Goal: Transaction & Acquisition: Purchase product/service

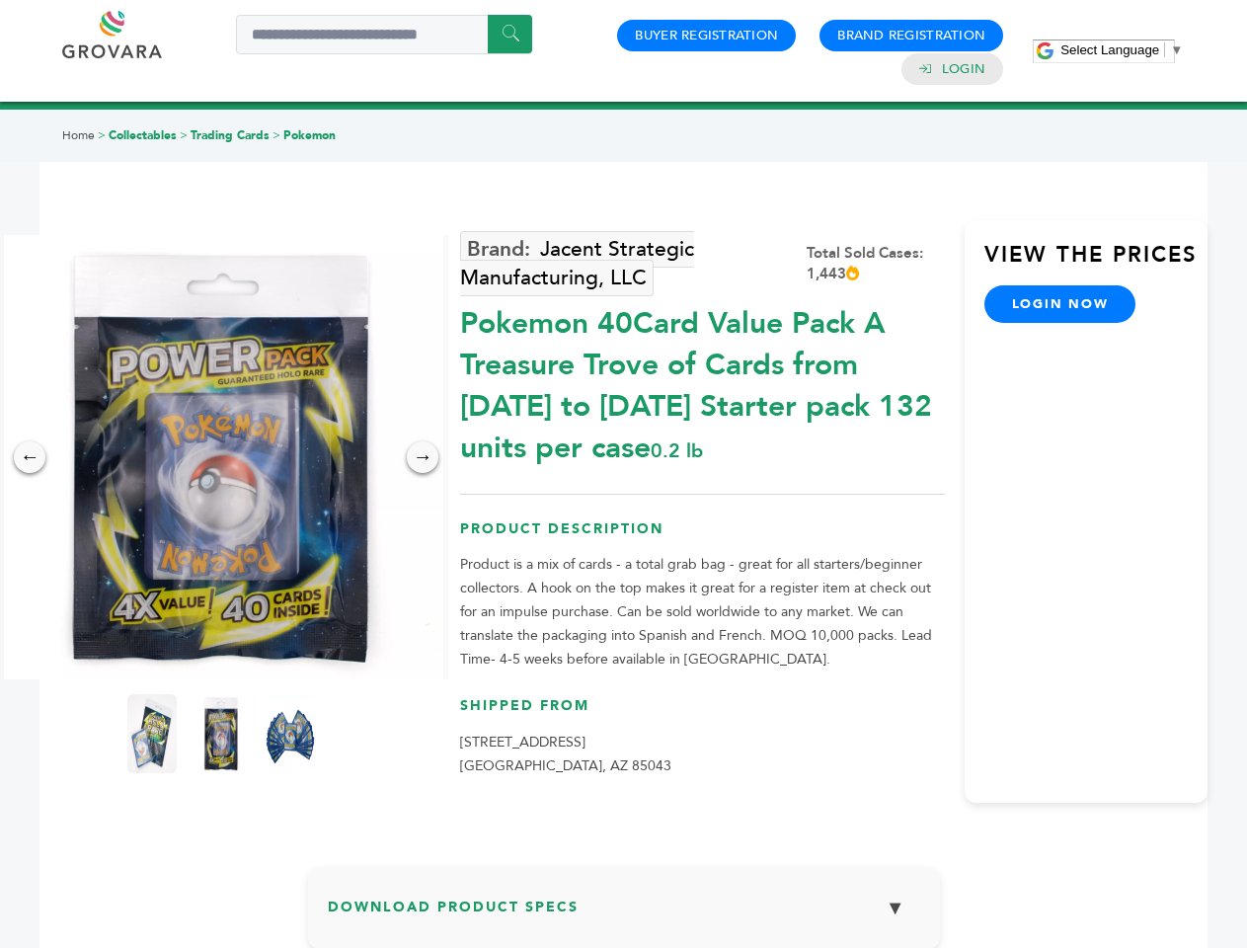
click at [1122, 49] on span "Select Language" at bounding box center [1110, 49] width 99 height 15
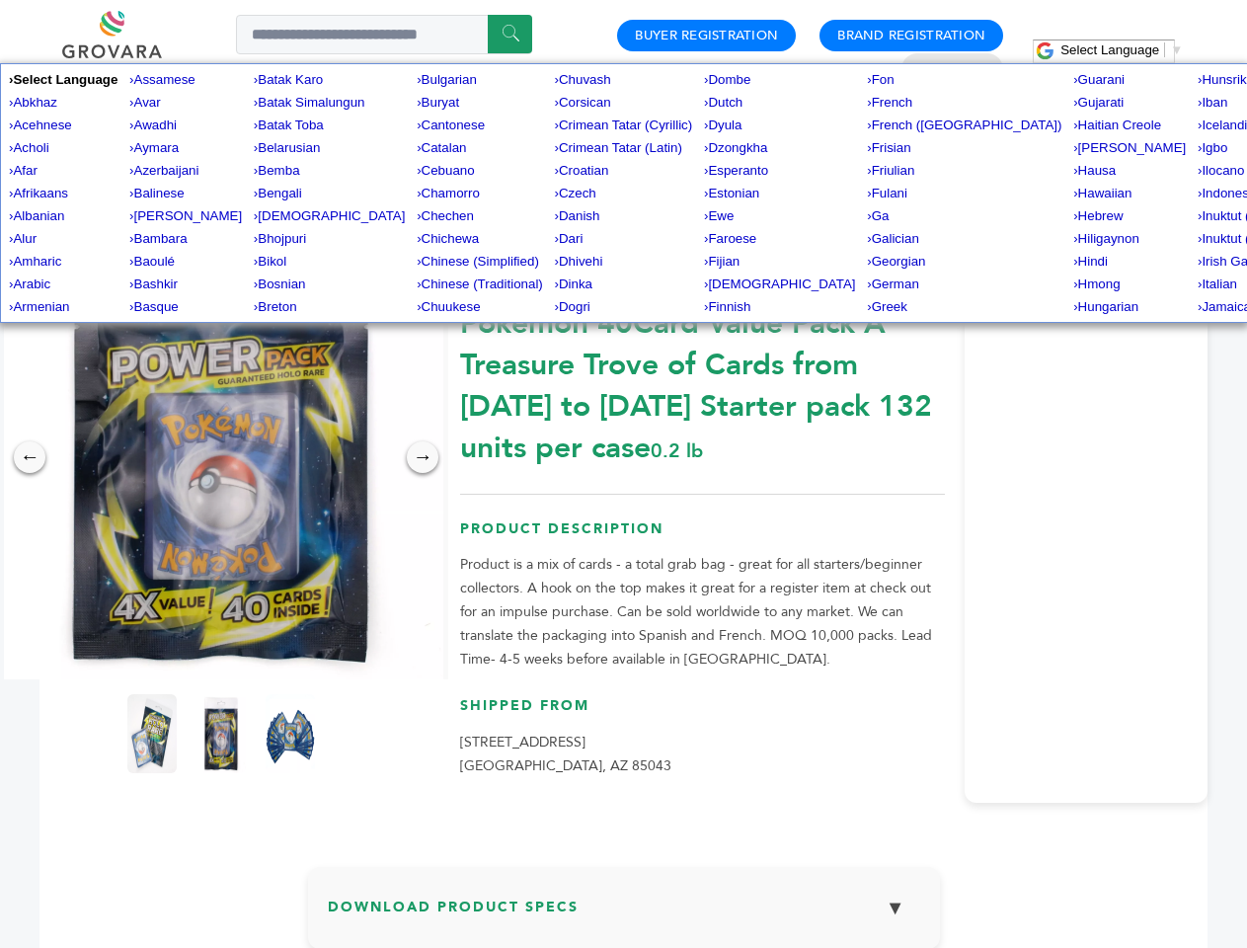
click at [221, 457] on img at bounding box center [221, 457] width 444 height 444
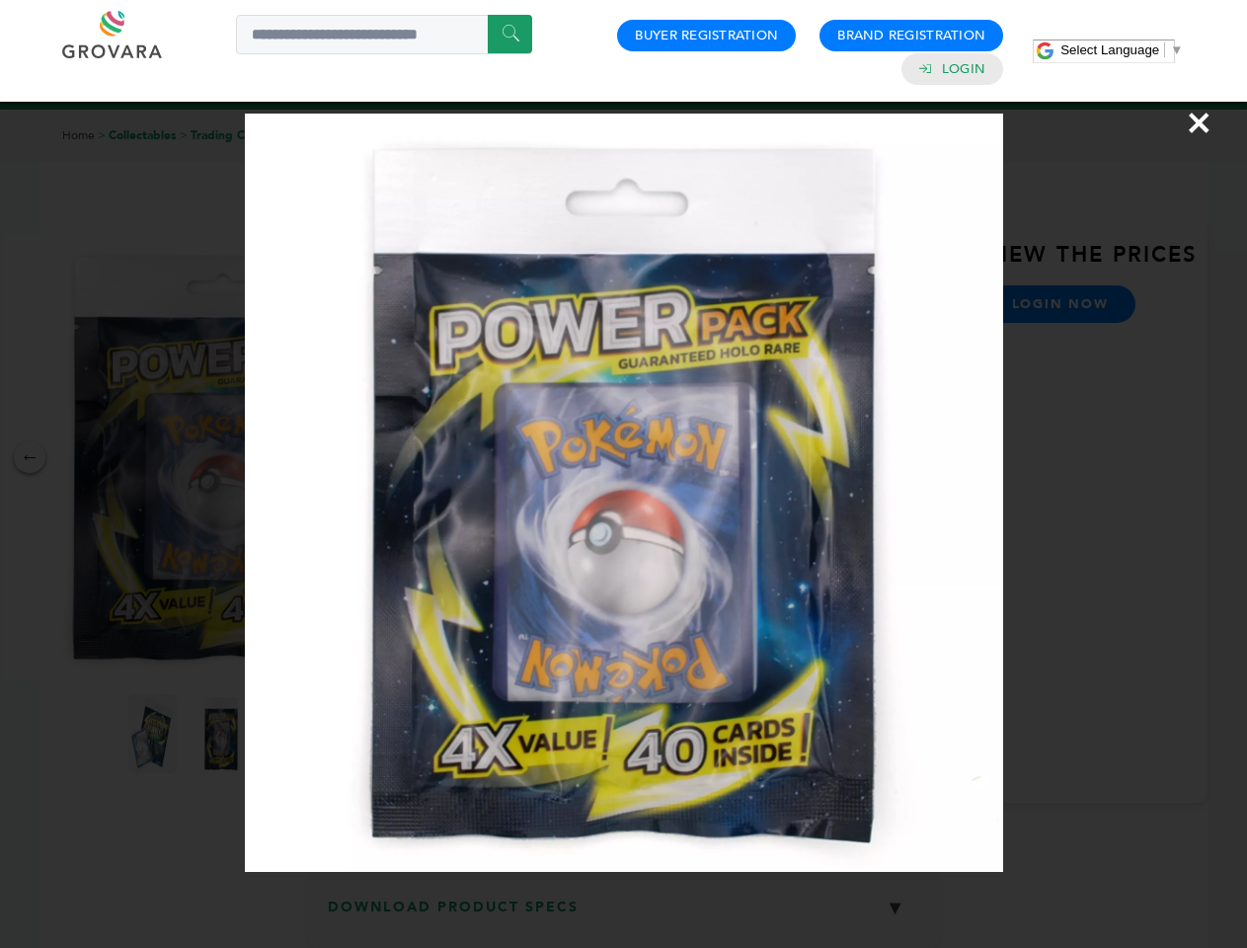
click at [30, 457] on div "×" at bounding box center [623, 474] width 1247 height 948
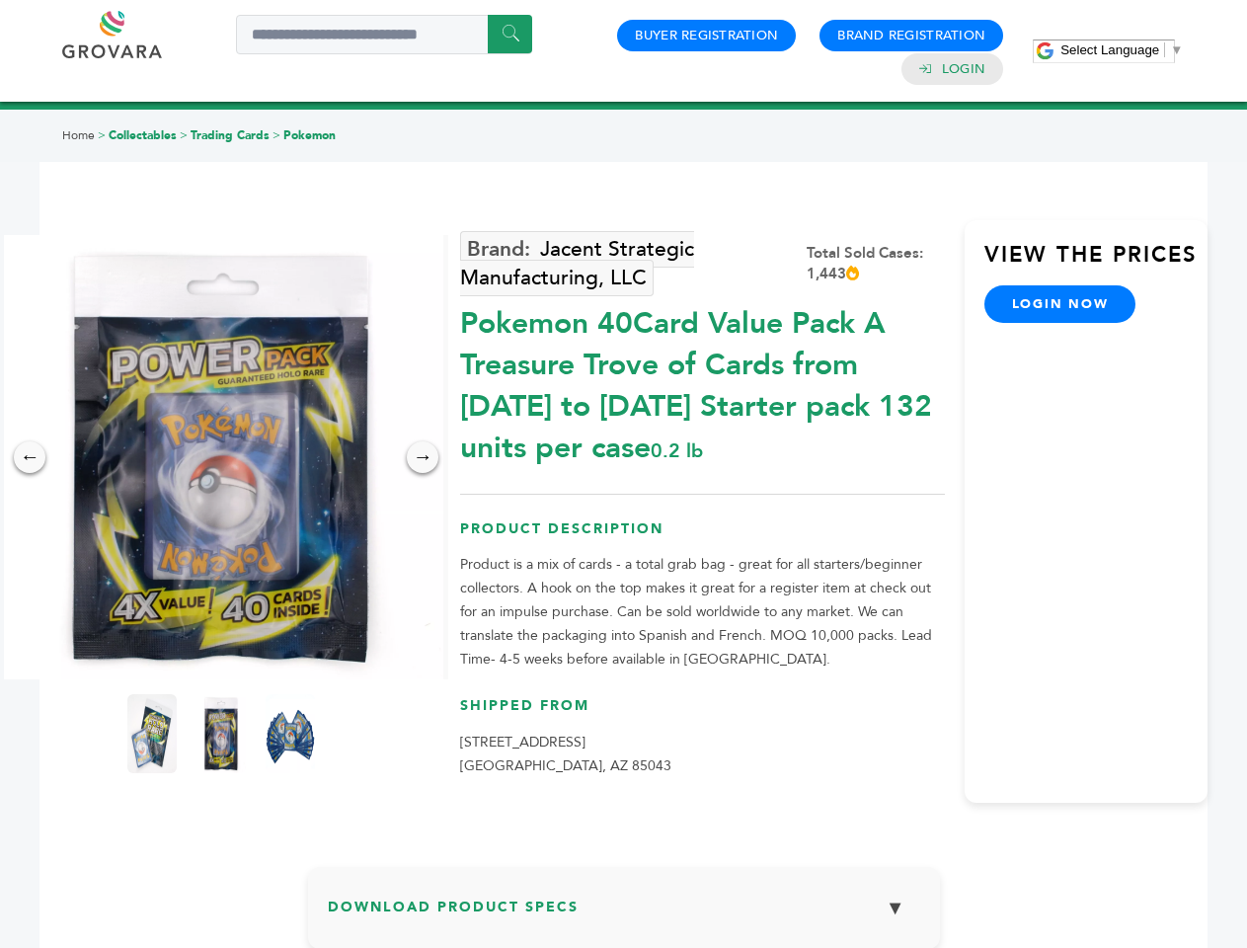
click at [423, 457] on div "→" at bounding box center [423, 457] width 32 height 32
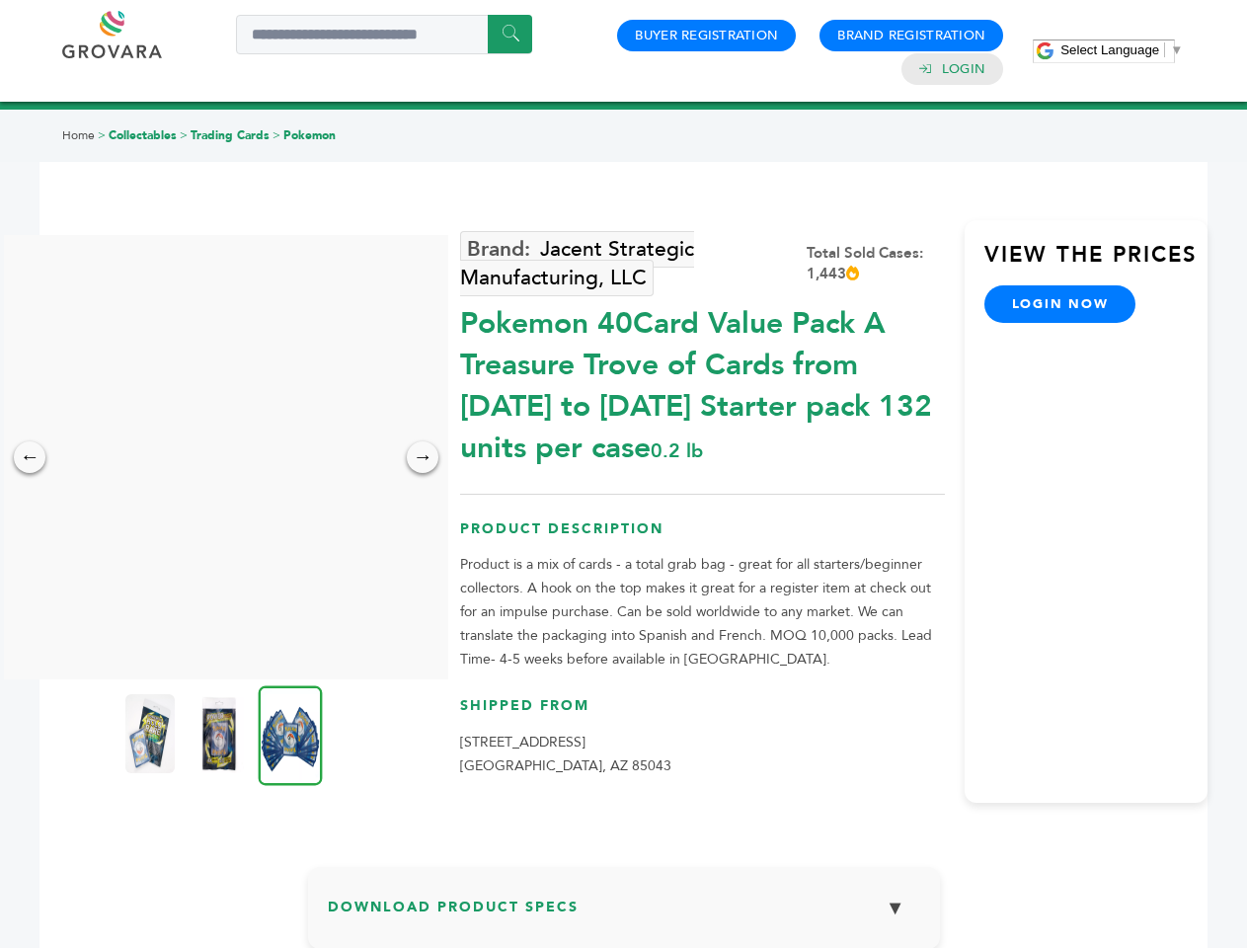
click at [152, 734] on img at bounding box center [149, 733] width 49 height 79
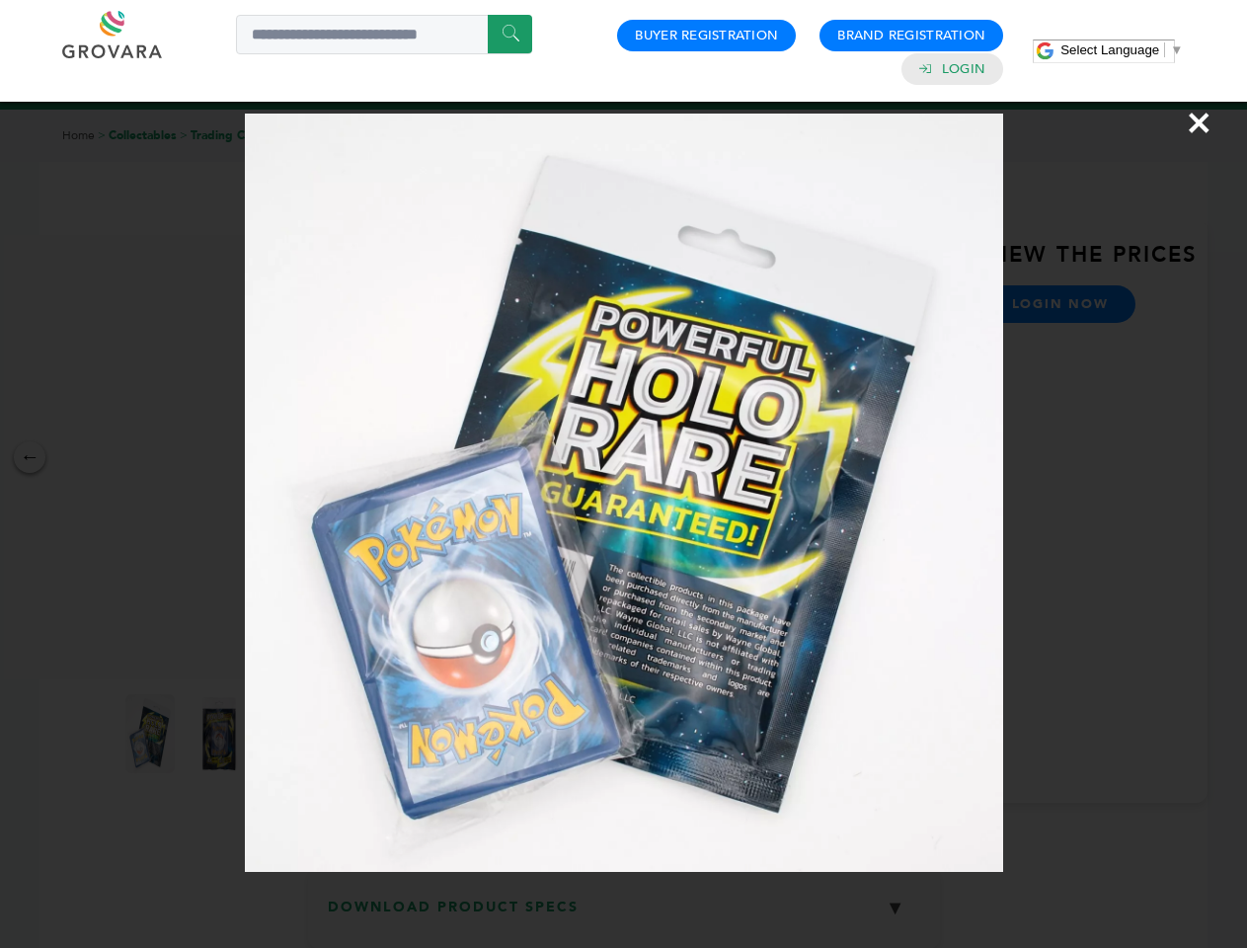
click at [221, 734] on div "×" at bounding box center [623, 474] width 1247 height 948
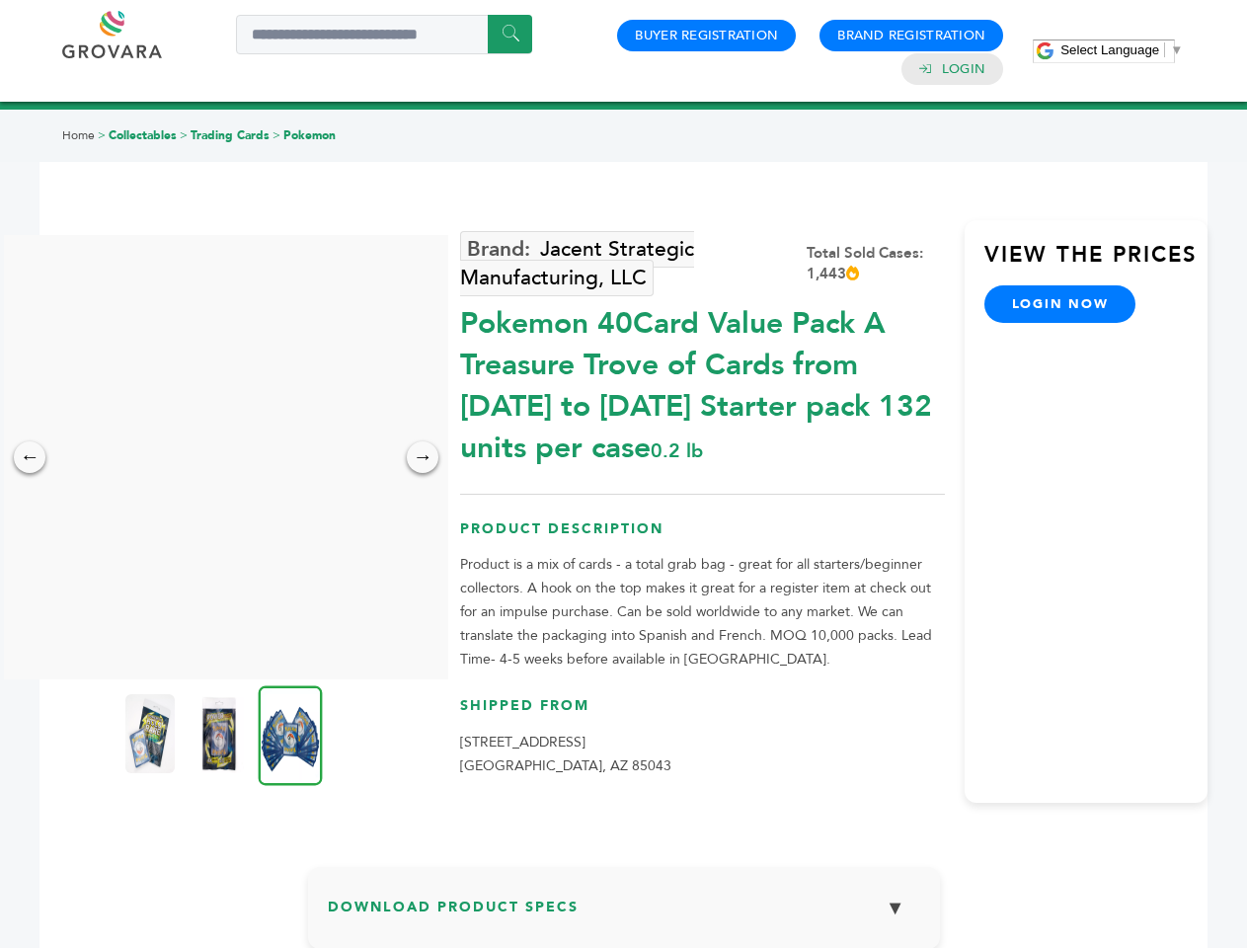
click at [290, 734] on img at bounding box center [291, 735] width 64 height 100
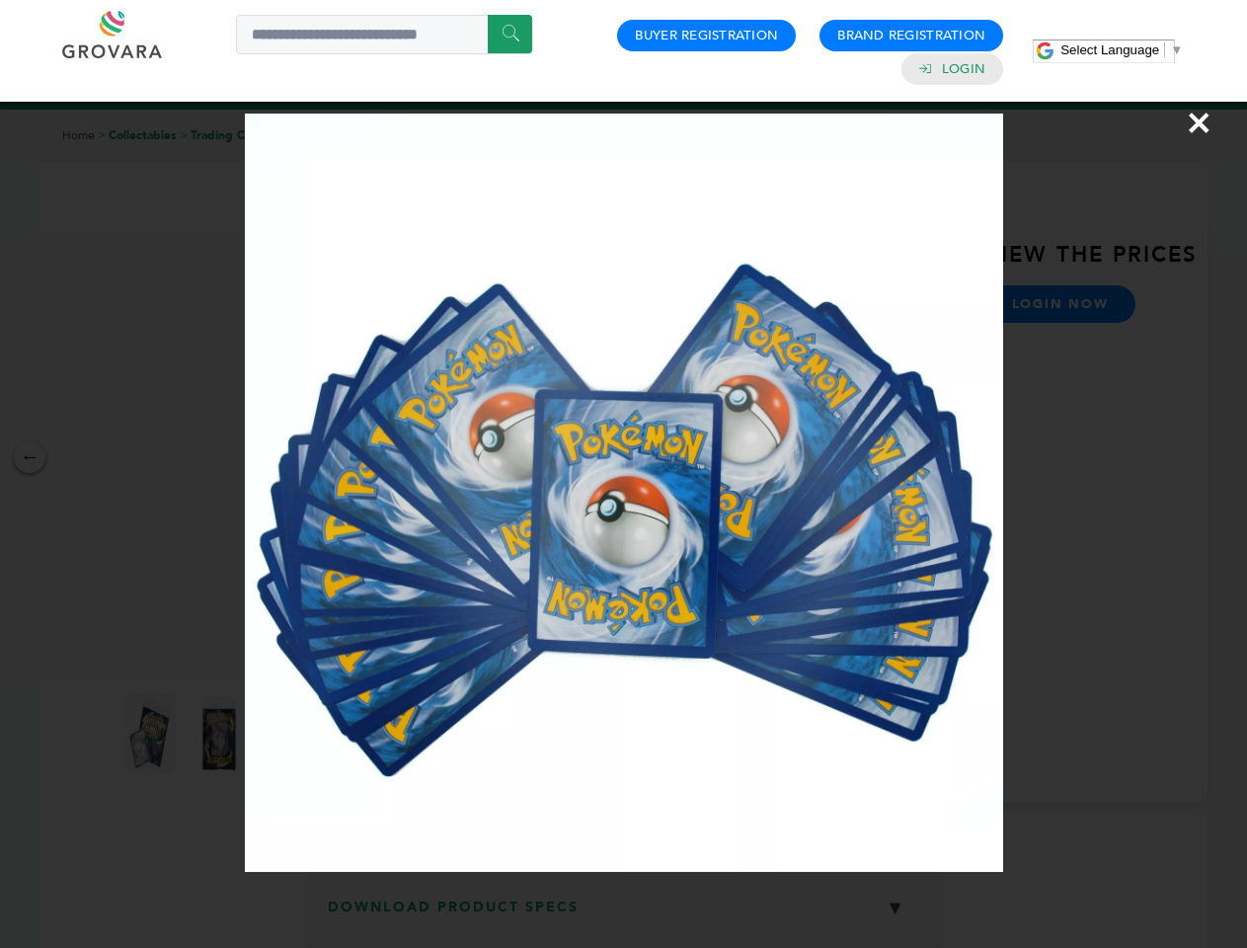
click at [624, 915] on div "×" at bounding box center [623, 474] width 1247 height 948
